Goal: Task Accomplishment & Management: Manage account settings

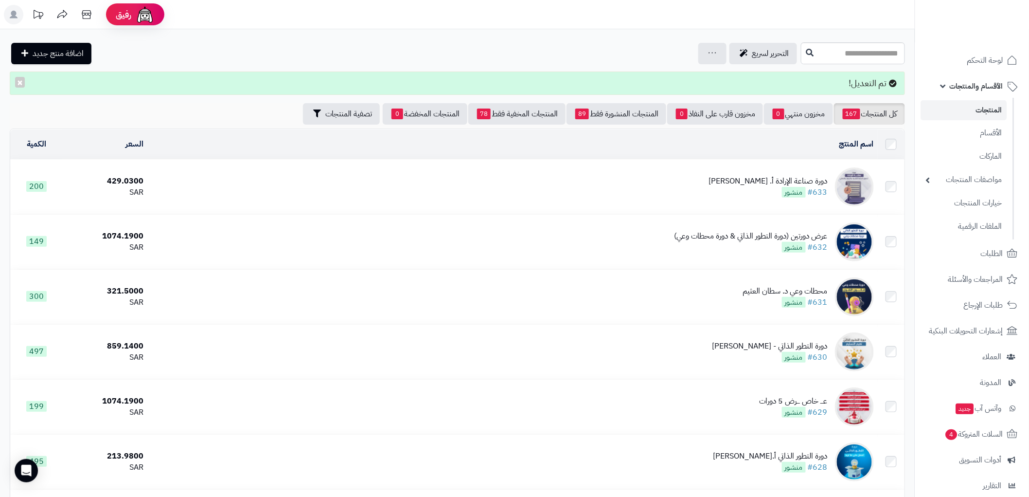
click at [986, 86] on span "الأقسام والمنتجات" at bounding box center [976, 86] width 53 height 14
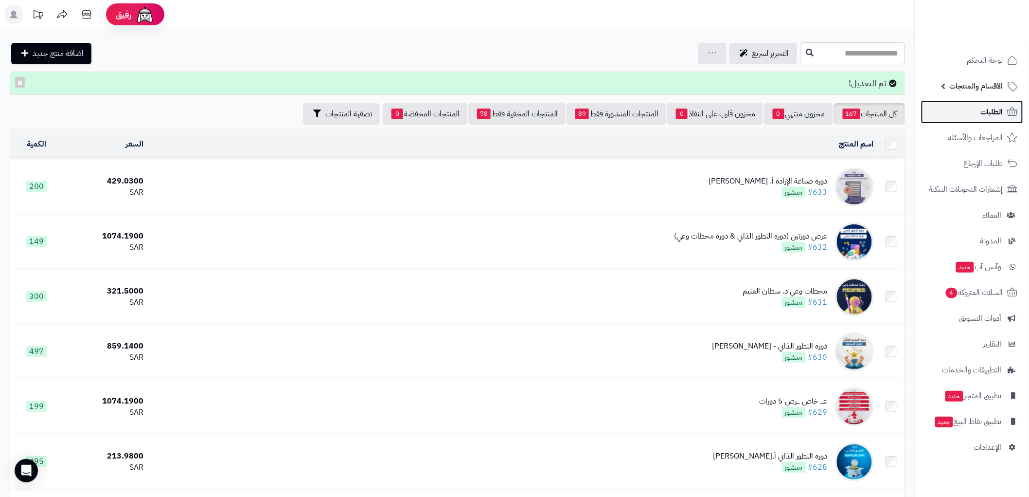
click at [985, 111] on span "الطلبات" at bounding box center [992, 112] width 22 height 14
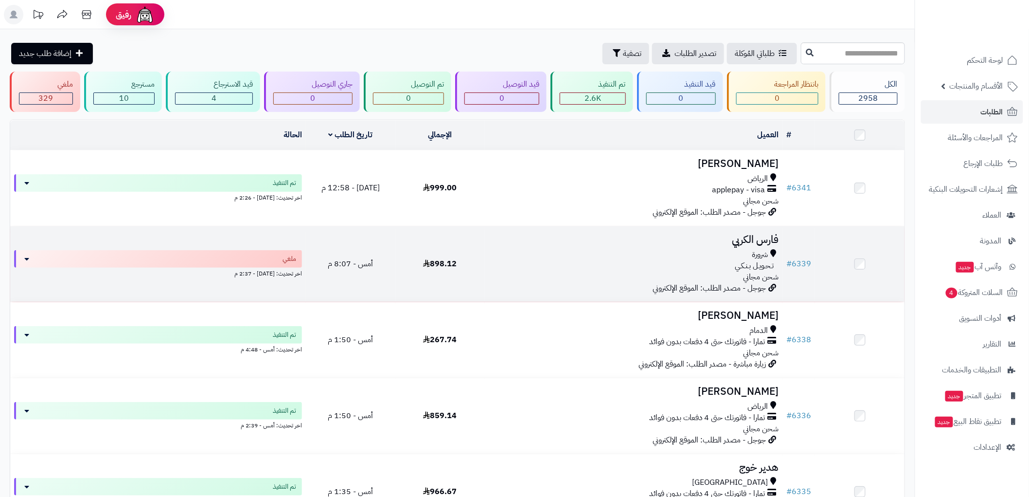
click at [682, 252] on div "شرورة" at bounding box center [634, 254] width 290 height 11
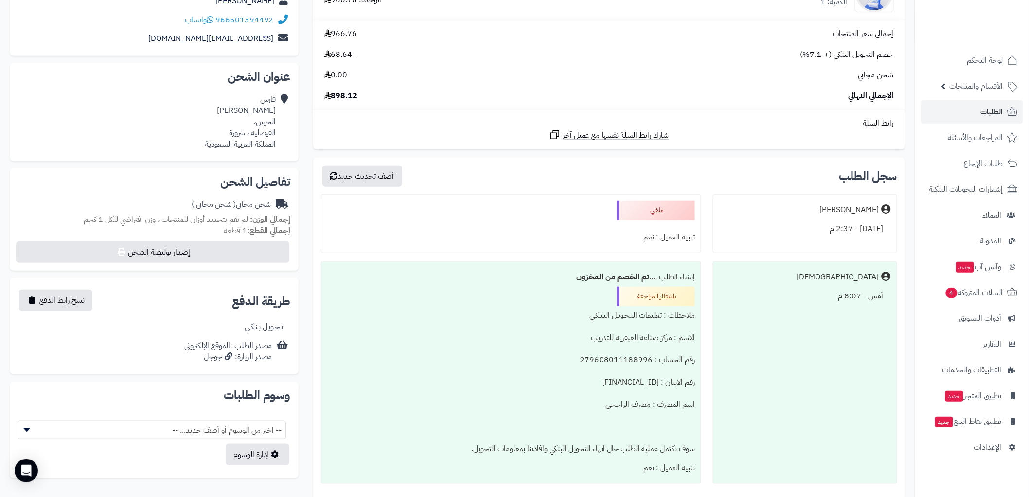
scroll to position [108, 0]
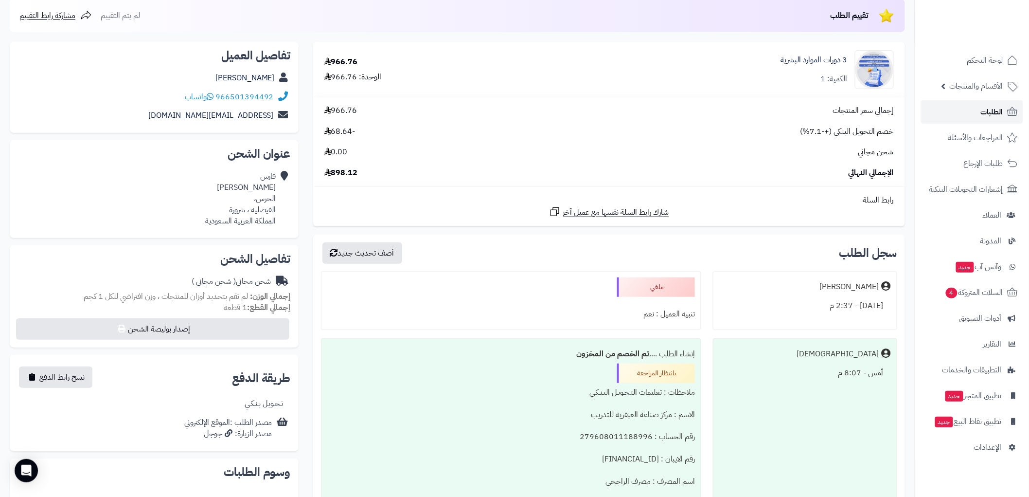
click at [1009, 109] on icon at bounding box center [1013, 112] width 12 height 12
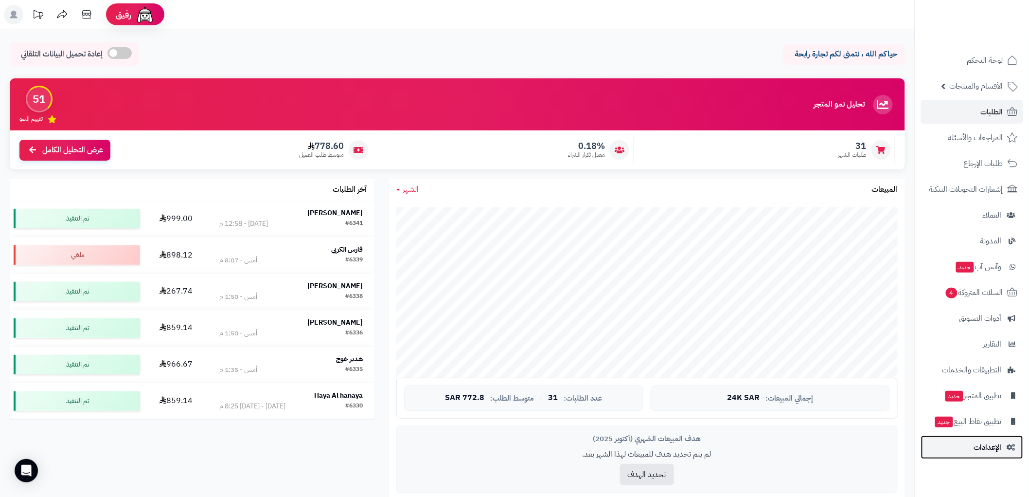
click at [980, 449] on span "الإعدادات" at bounding box center [988, 447] width 28 height 14
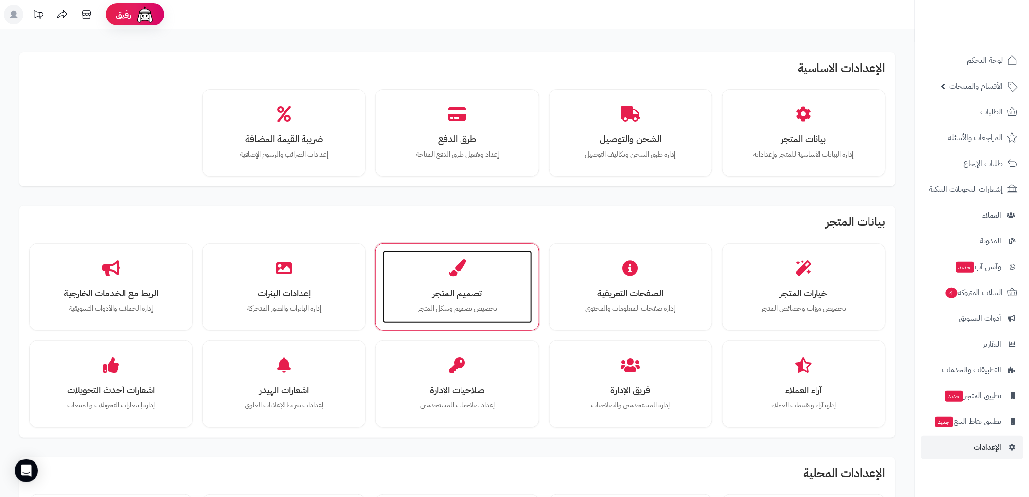
click at [461, 288] on h3 "تصميم المتجر" at bounding box center [456, 293] width 129 height 10
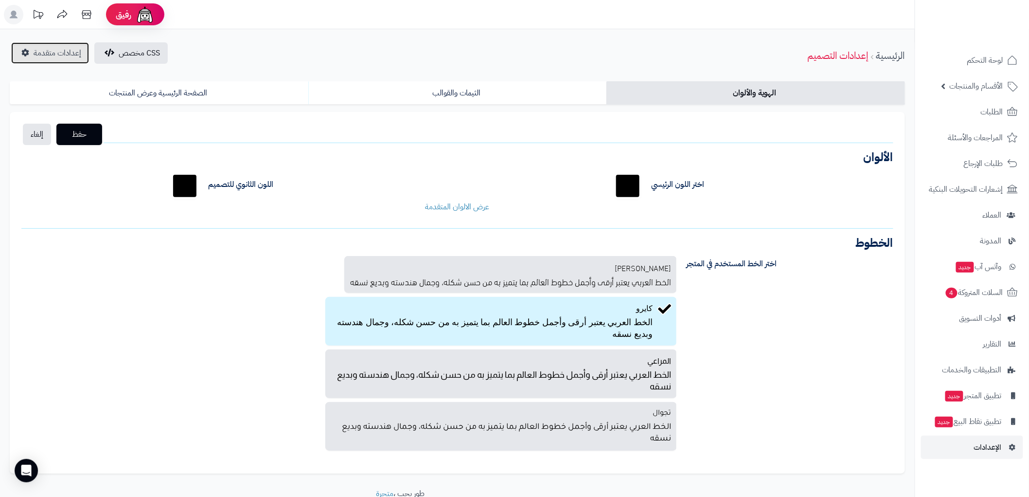
click at [66, 55] on span "إعدادات متقدمة" at bounding box center [58, 53] width 48 height 12
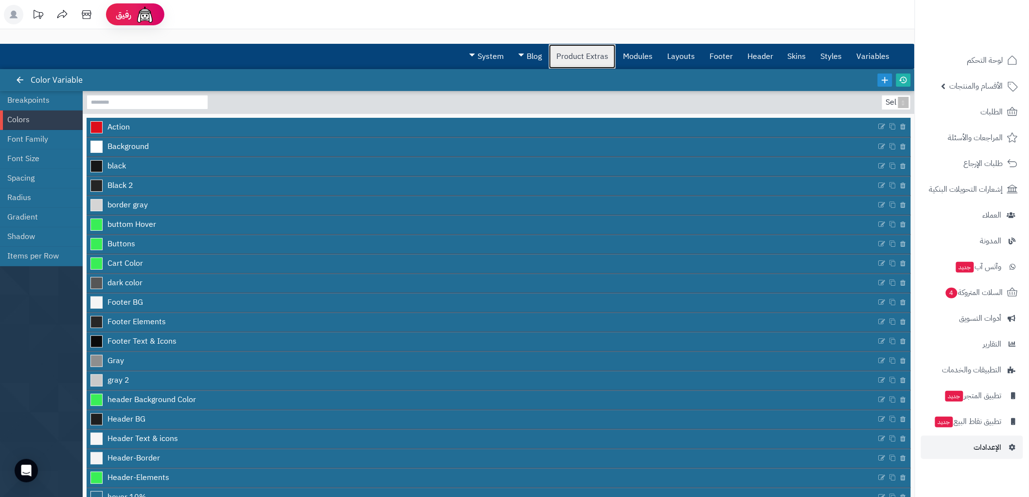
click at [592, 53] on link "Product Extras" at bounding box center [582, 56] width 67 height 24
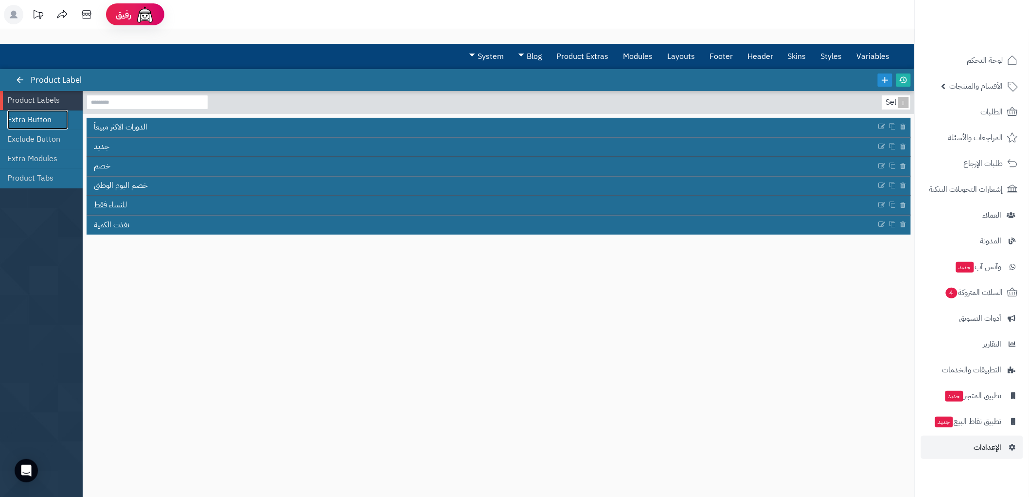
click at [49, 122] on link "Extra Button" at bounding box center [37, 119] width 61 height 19
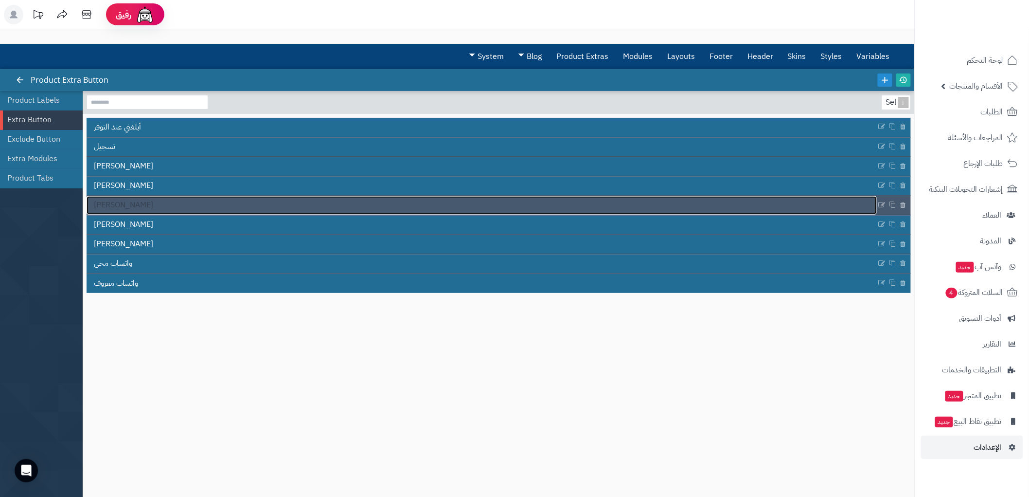
click at [139, 205] on link "واتساب عثمان" at bounding box center [482, 205] width 790 height 18
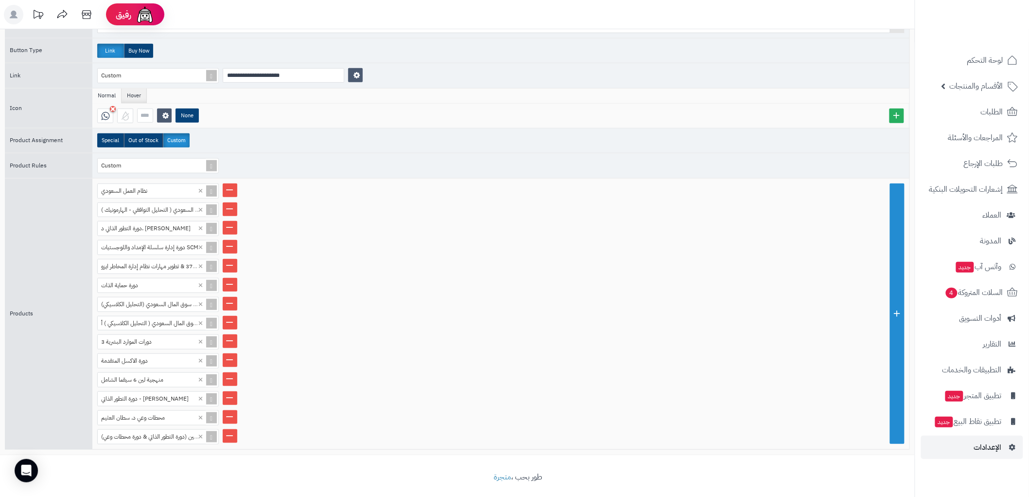
scroll to position [173, 0]
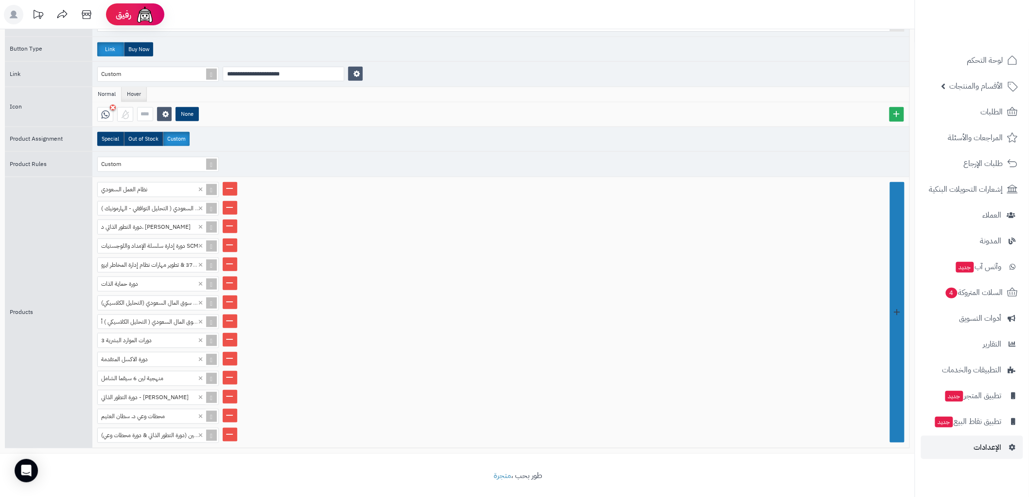
click at [900, 326] on link at bounding box center [897, 312] width 15 height 261
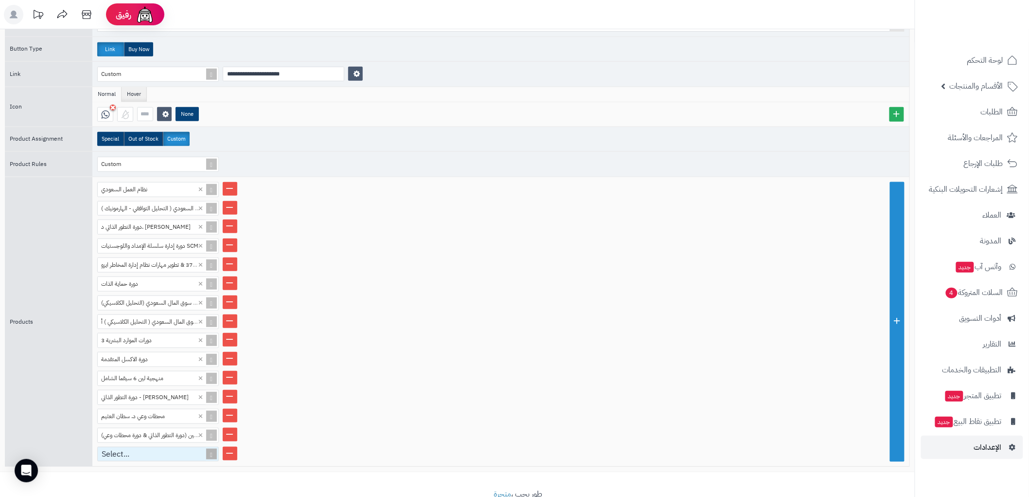
click at [132, 447] on div "Select..." at bounding box center [154, 454] width 112 height 14
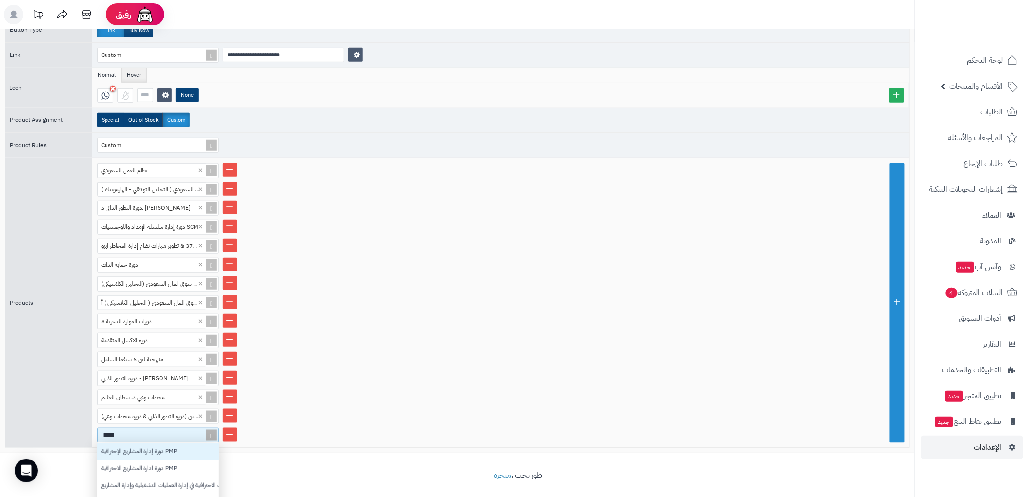
scroll to position [8, 8]
type input "*****"
click at [132, 446] on div "دورة إدارة المشاريع الإحترافية PMP" at bounding box center [158, 451] width 122 height 17
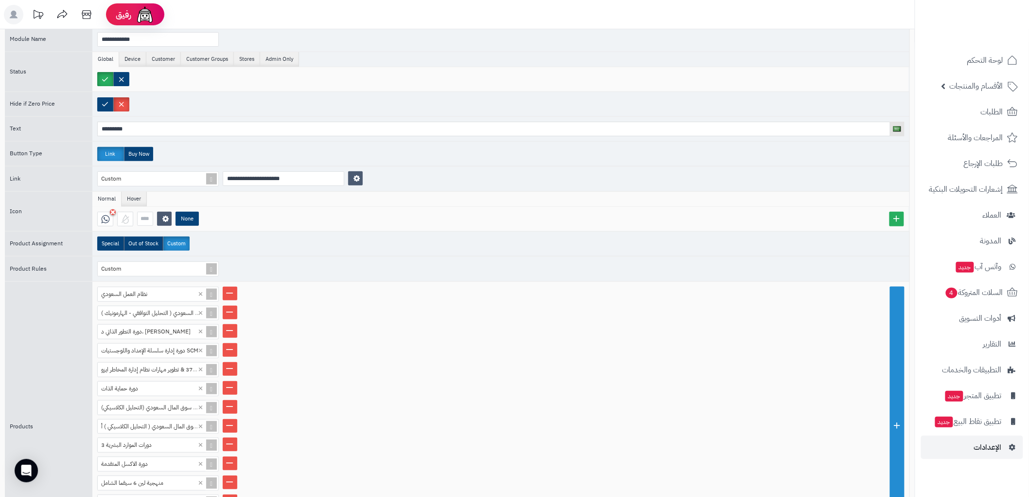
scroll to position [30, 0]
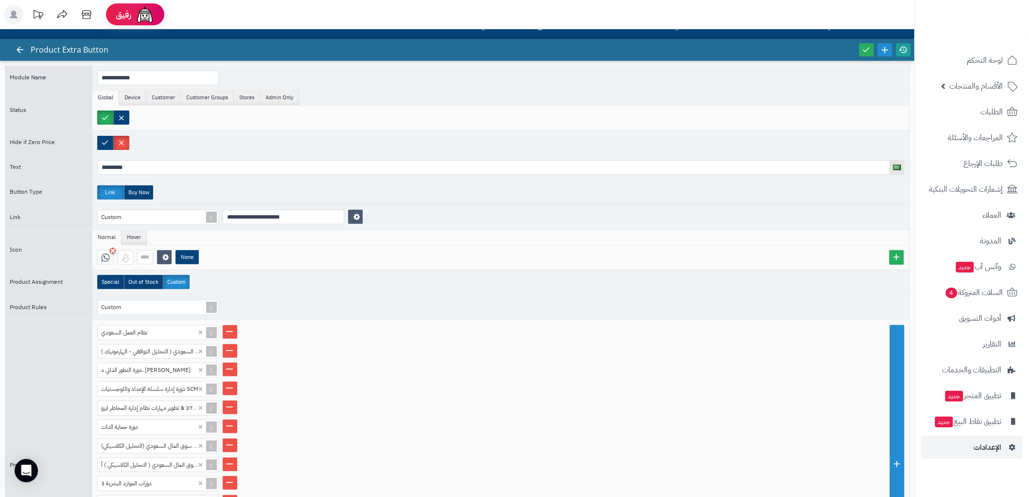
click at [906, 50] on icon at bounding box center [903, 49] width 9 height 9
click at [864, 54] on link at bounding box center [866, 49] width 15 height 13
click at [18, 47] on icon at bounding box center [20, 49] width 9 height 9
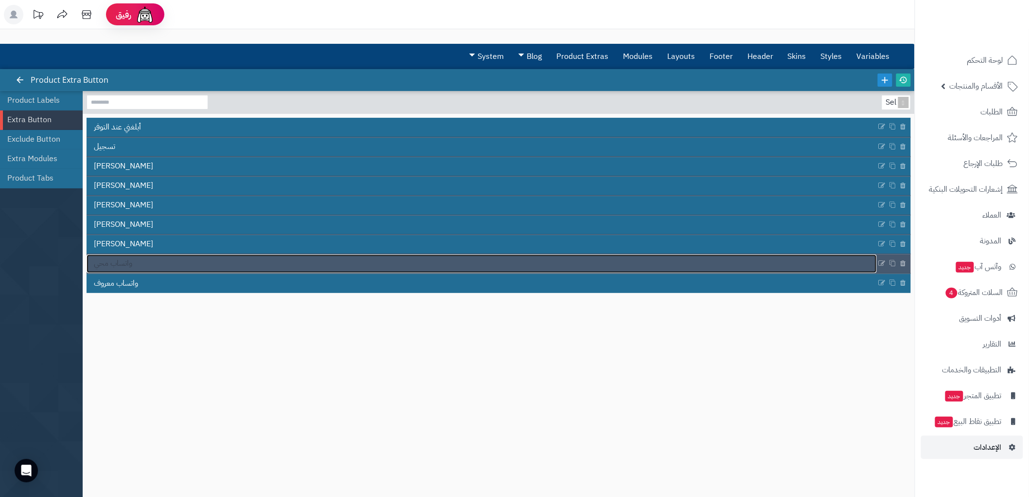
click at [164, 267] on link "واتساب محي" at bounding box center [482, 263] width 790 height 18
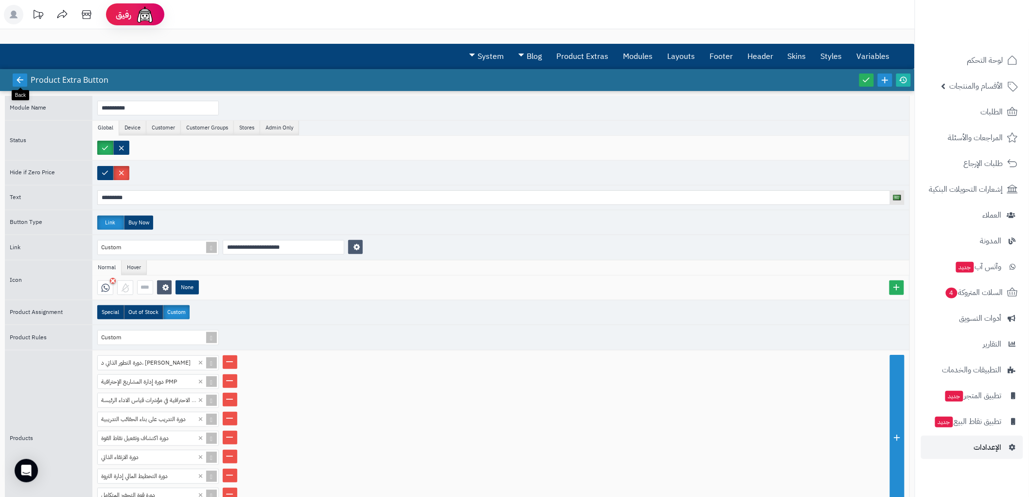
click at [18, 79] on icon at bounding box center [20, 79] width 9 height 9
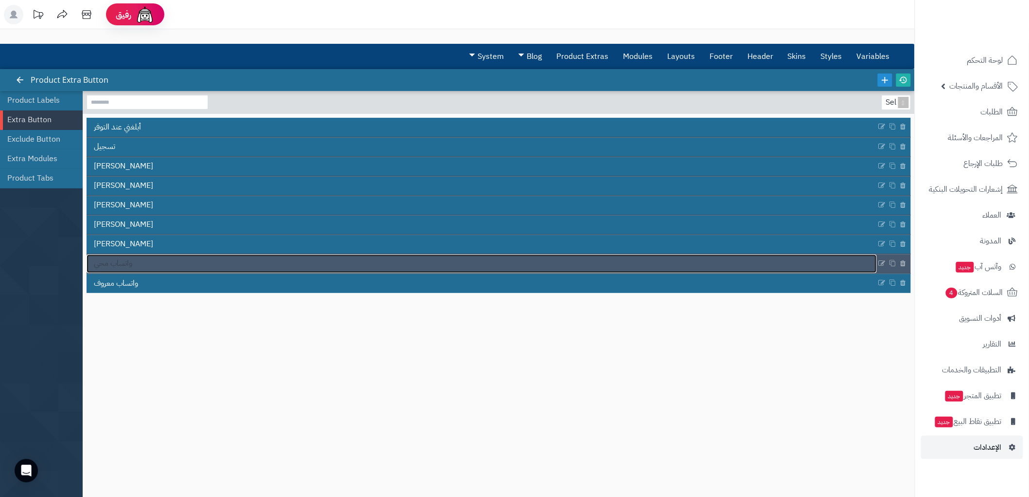
click at [173, 258] on link "واتساب محي" at bounding box center [482, 263] width 790 height 18
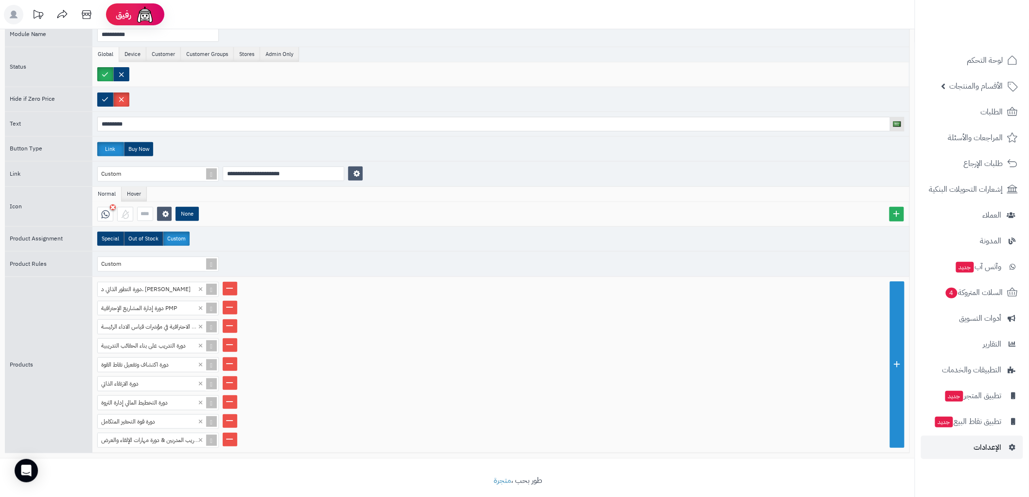
scroll to position [80, 0]
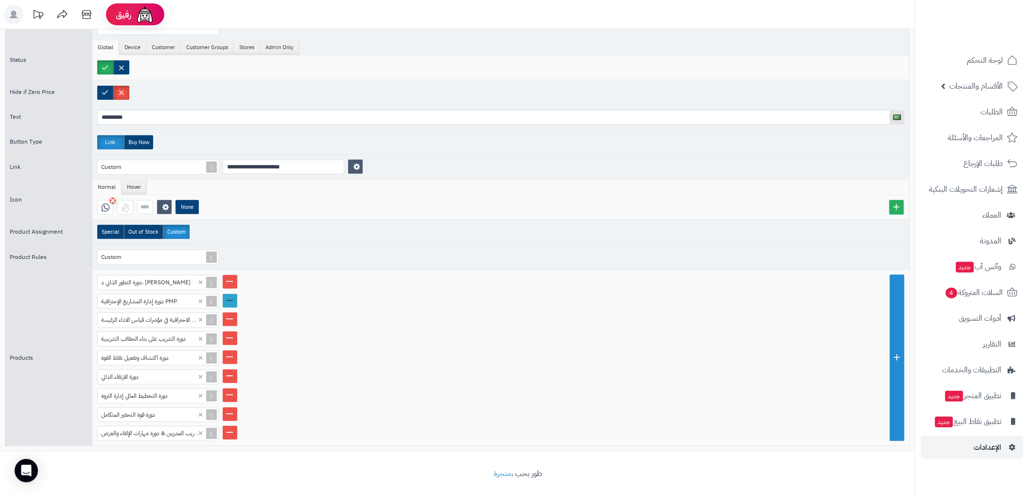
click at [230, 302] on link at bounding box center [230, 301] width 15 height 14
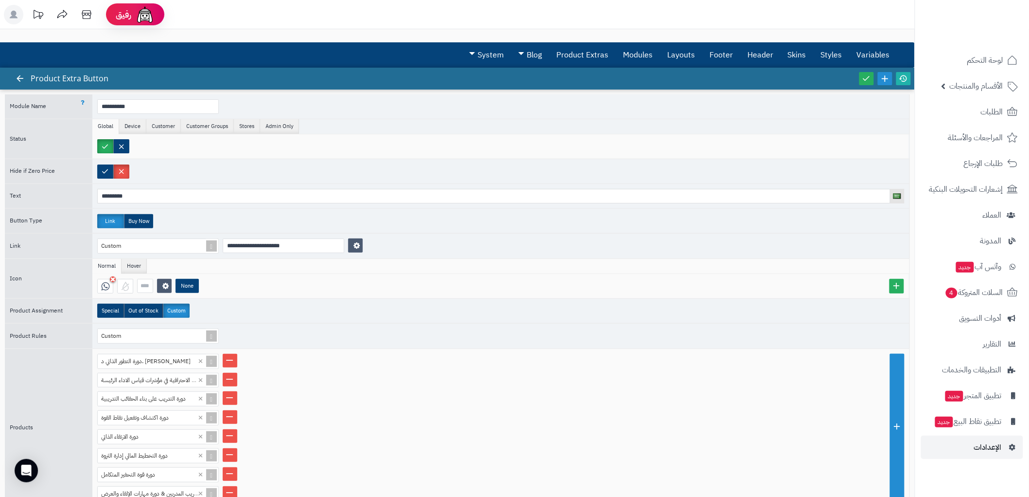
scroll to position [0, 0]
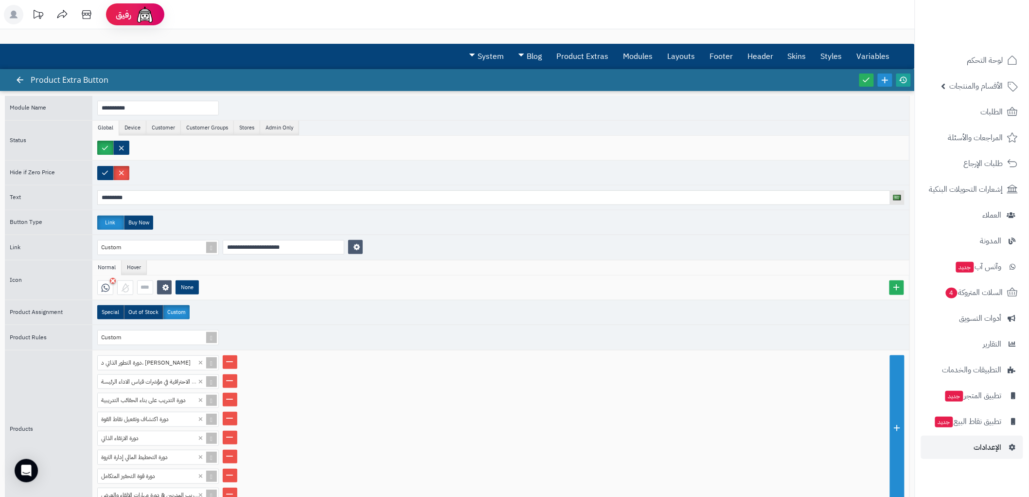
click at [903, 77] on icon at bounding box center [903, 79] width 9 height 9
click at [864, 80] on icon at bounding box center [866, 79] width 9 height 9
click at [969, 61] on span "لوحة التحكم" at bounding box center [986, 60] width 36 height 14
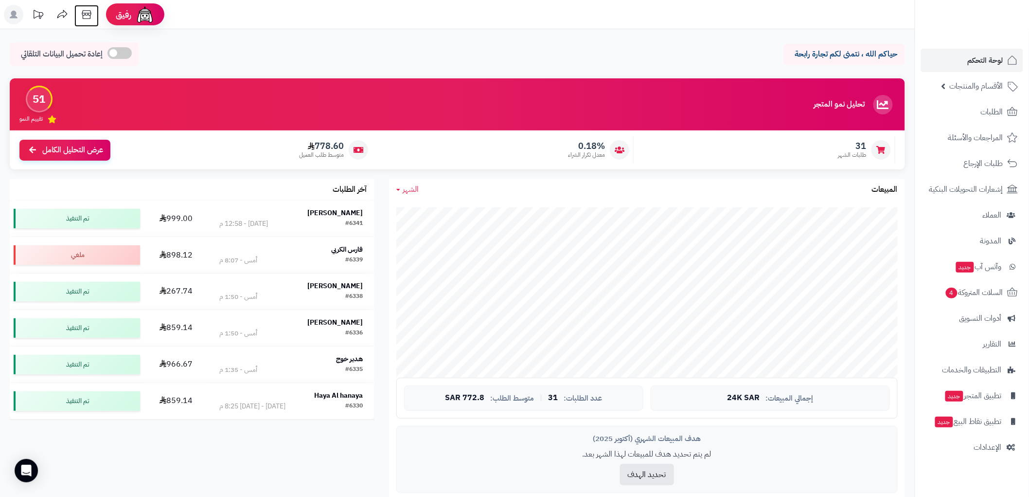
click at [88, 14] on icon at bounding box center [86, 14] width 9 height 9
